Goal: Transaction & Acquisition: Purchase product/service

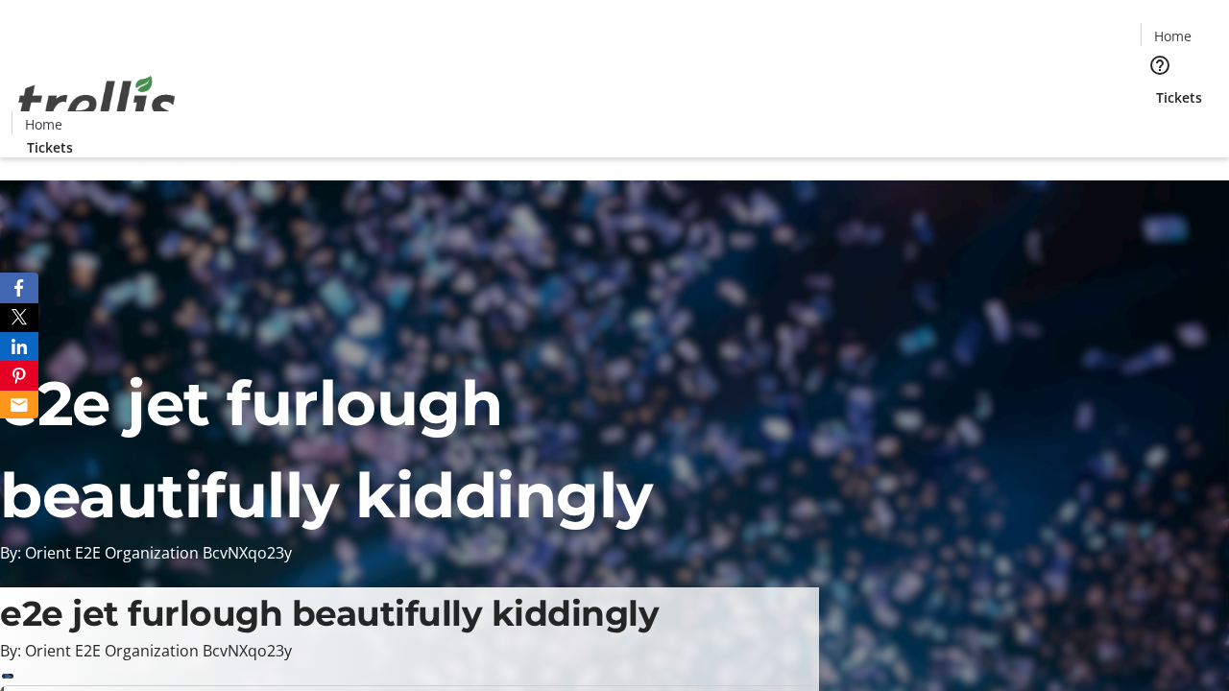
click at [1175, 29] on span "Sign Up" at bounding box center [1182, 26] width 56 height 23
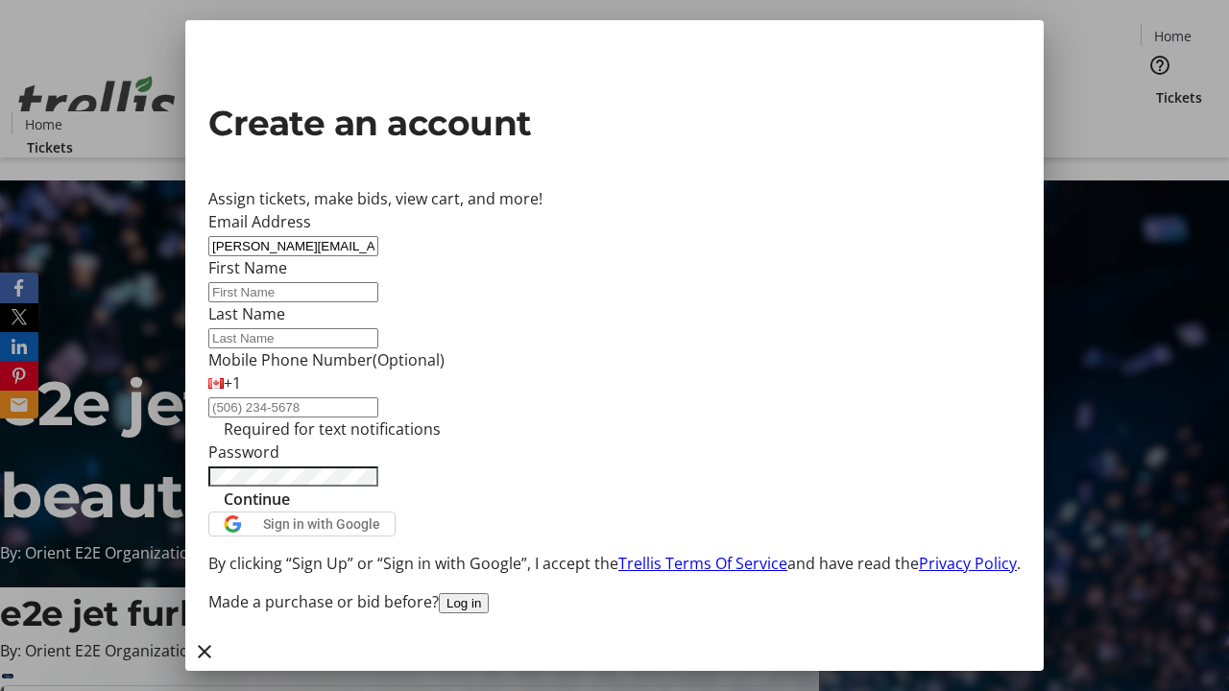
type input "[PERSON_NAME][EMAIL_ADDRESS][DOMAIN_NAME]"
type input "[PERSON_NAME]"
type input "Crooks"
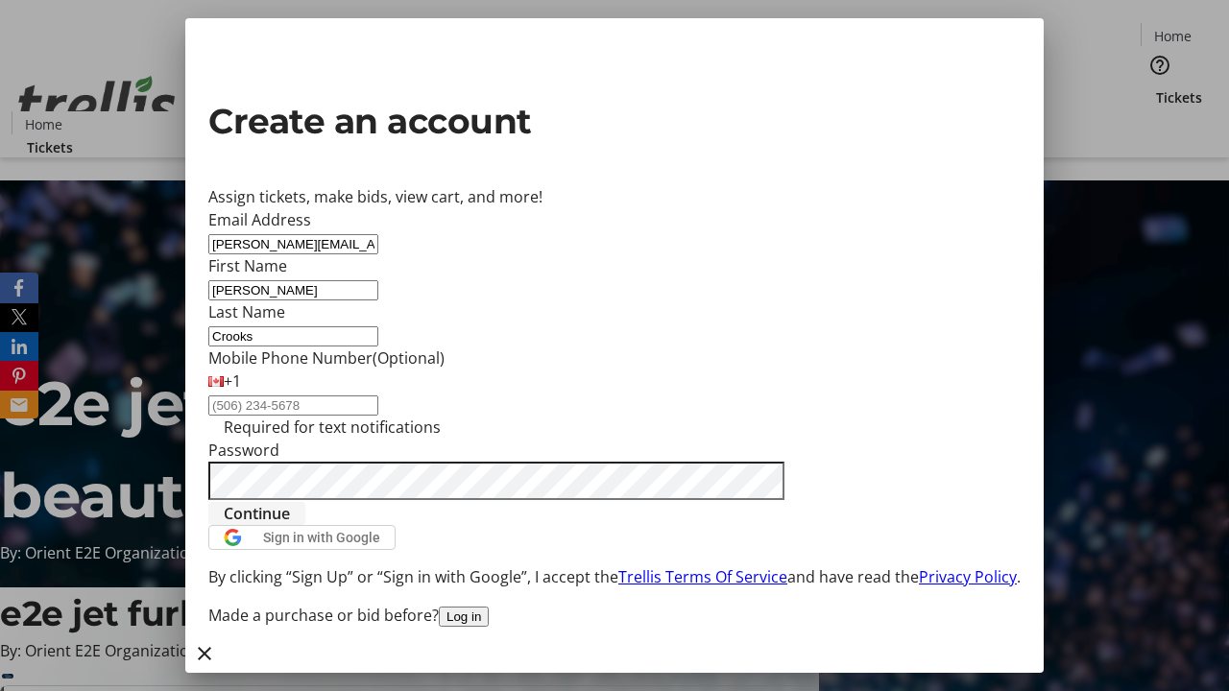
click at [290, 525] on span "Continue" at bounding box center [257, 513] width 66 height 23
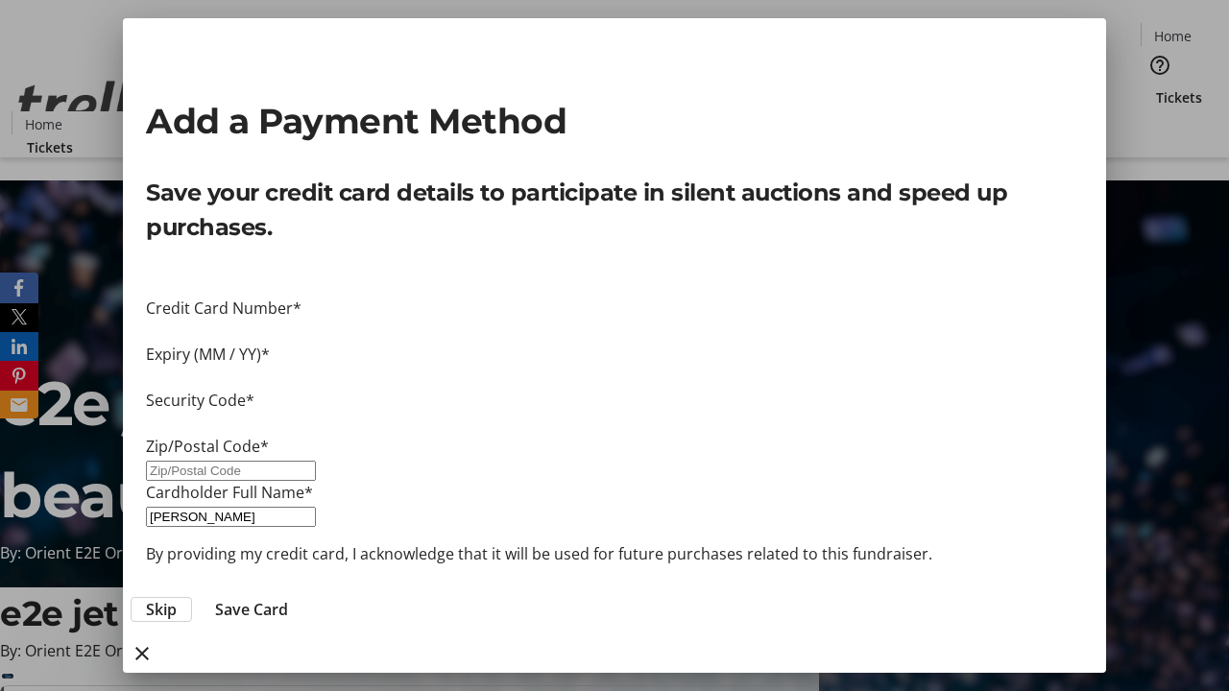
type input "V1Y 0C2"
click at [288, 598] on span "Save Card" at bounding box center [251, 609] width 73 height 23
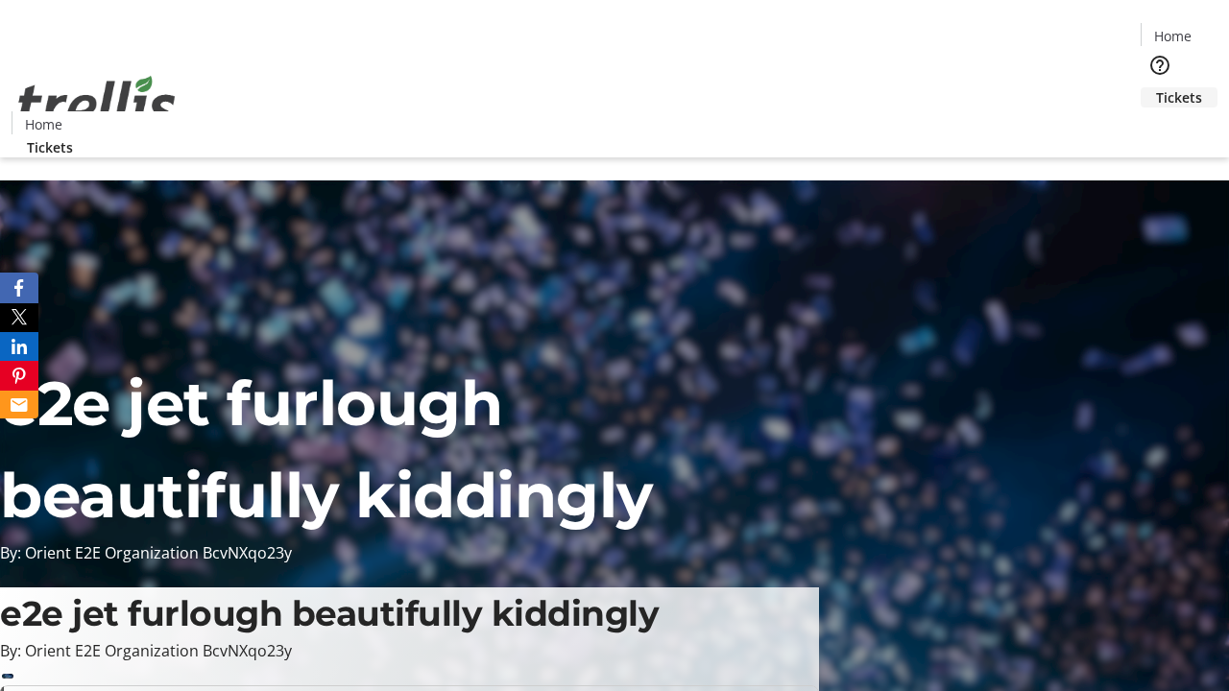
click at [1156, 87] on span "Tickets" at bounding box center [1179, 97] width 46 height 20
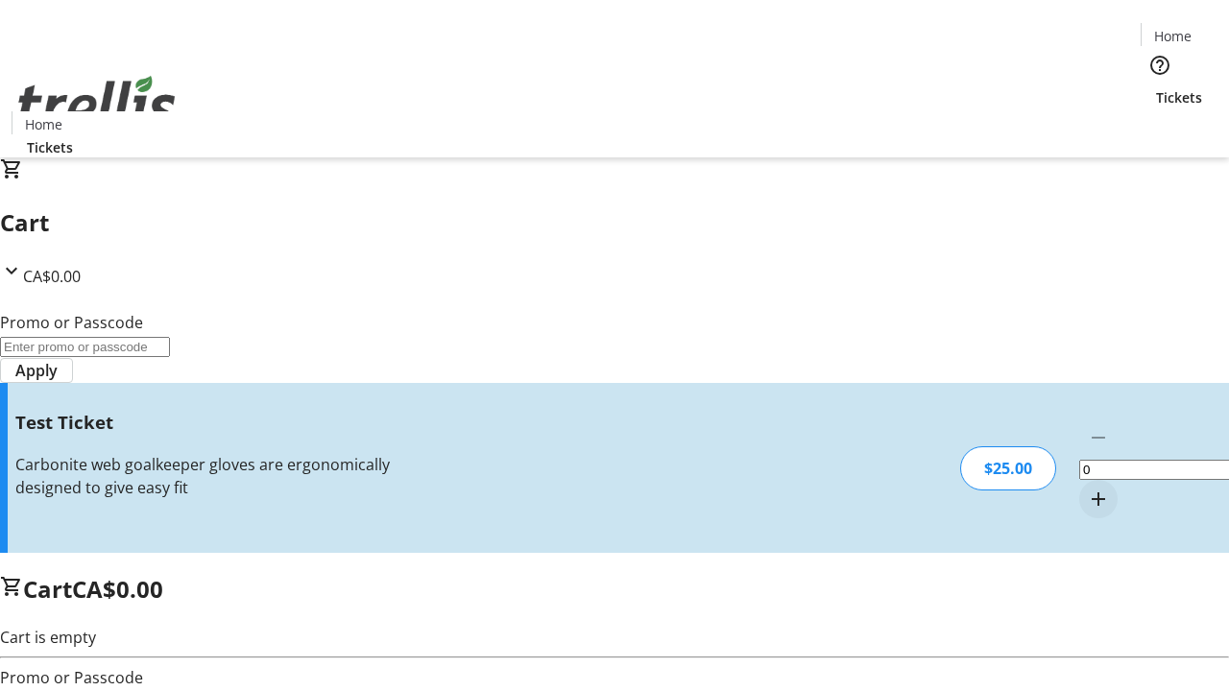
click at [1087, 488] on mat-icon "Increment by one" at bounding box center [1098, 499] width 23 height 23
type input "1"
